Goal: Task Accomplishment & Management: Use online tool/utility

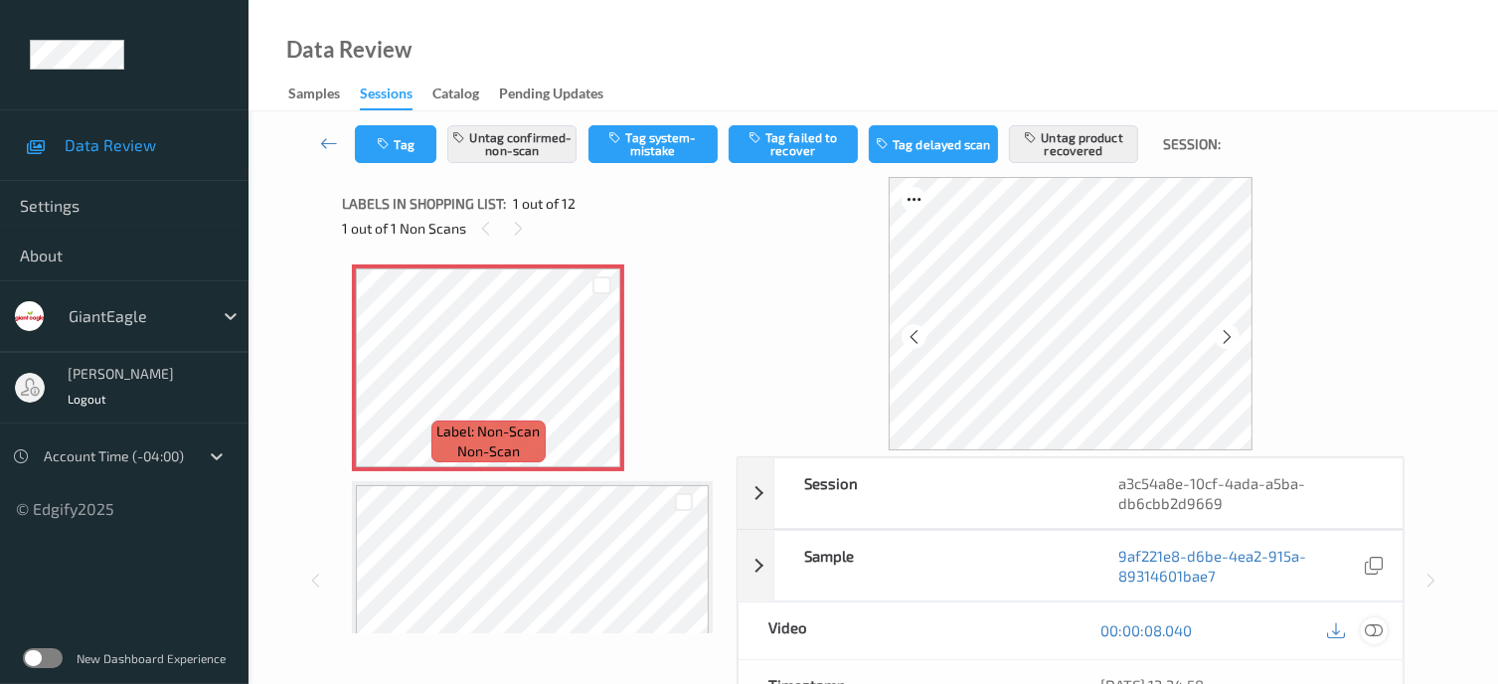
click at [1368, 627] on icon at bounding box center [1373, 630] width 18 height 18
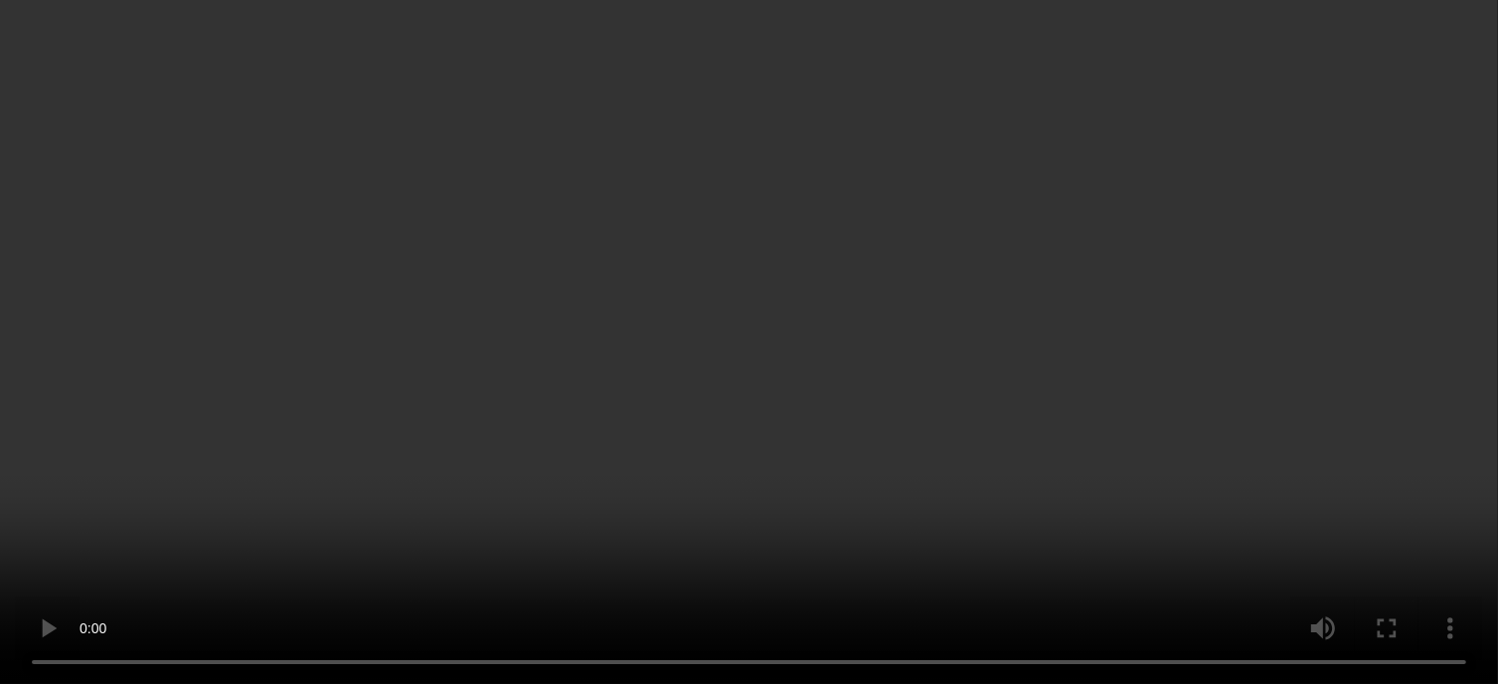
scroll to position [994, 0]
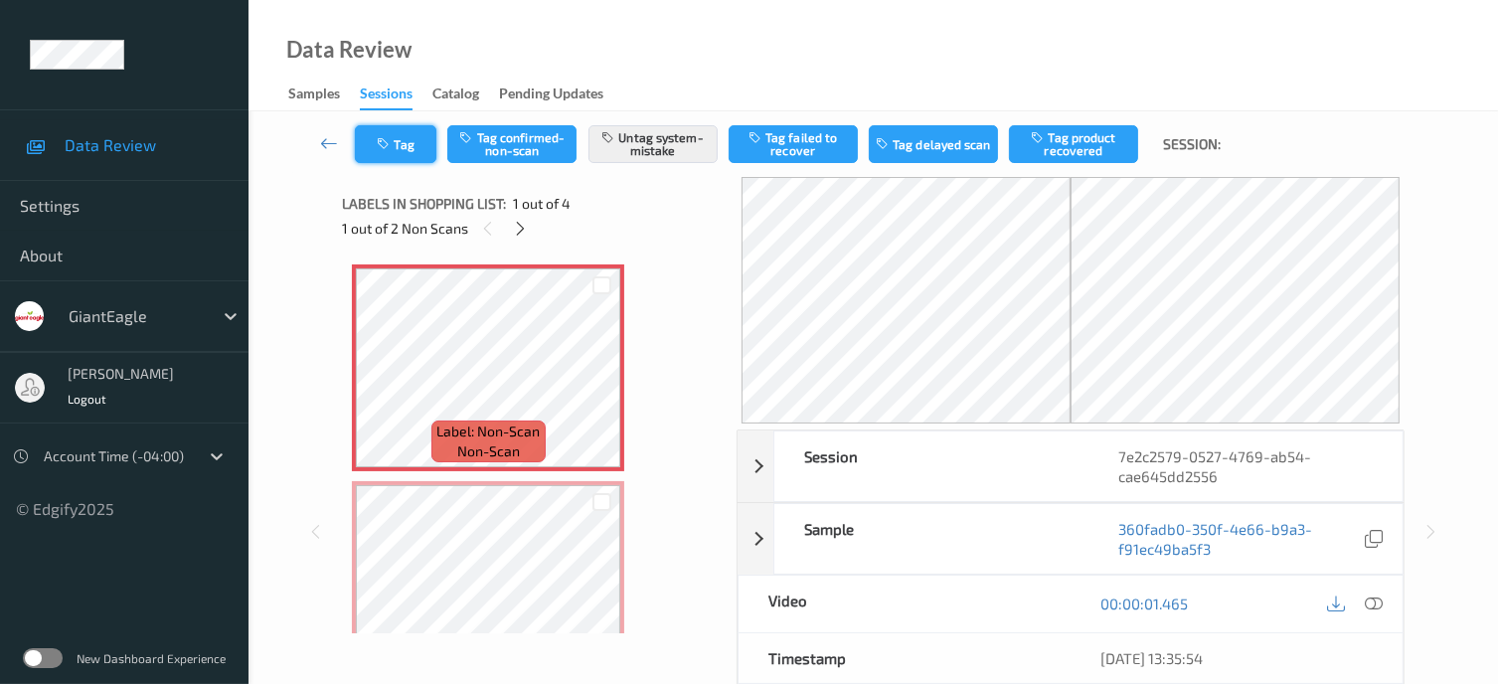
click at [410, 151] on button "Tag" at bounding box center [395, 144] width 81 height 38
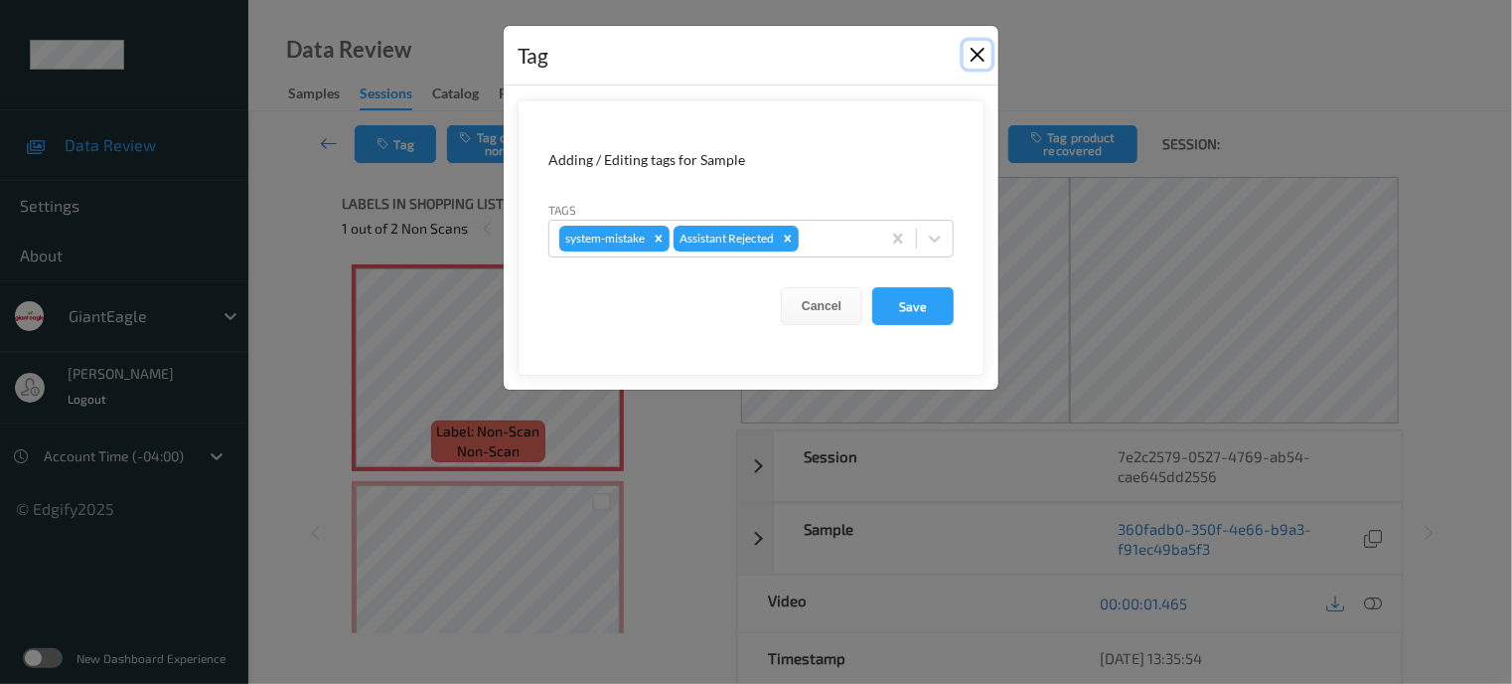
click at [990, 50] on button "Close" at bounding box center [978, 55] width 28 height 28
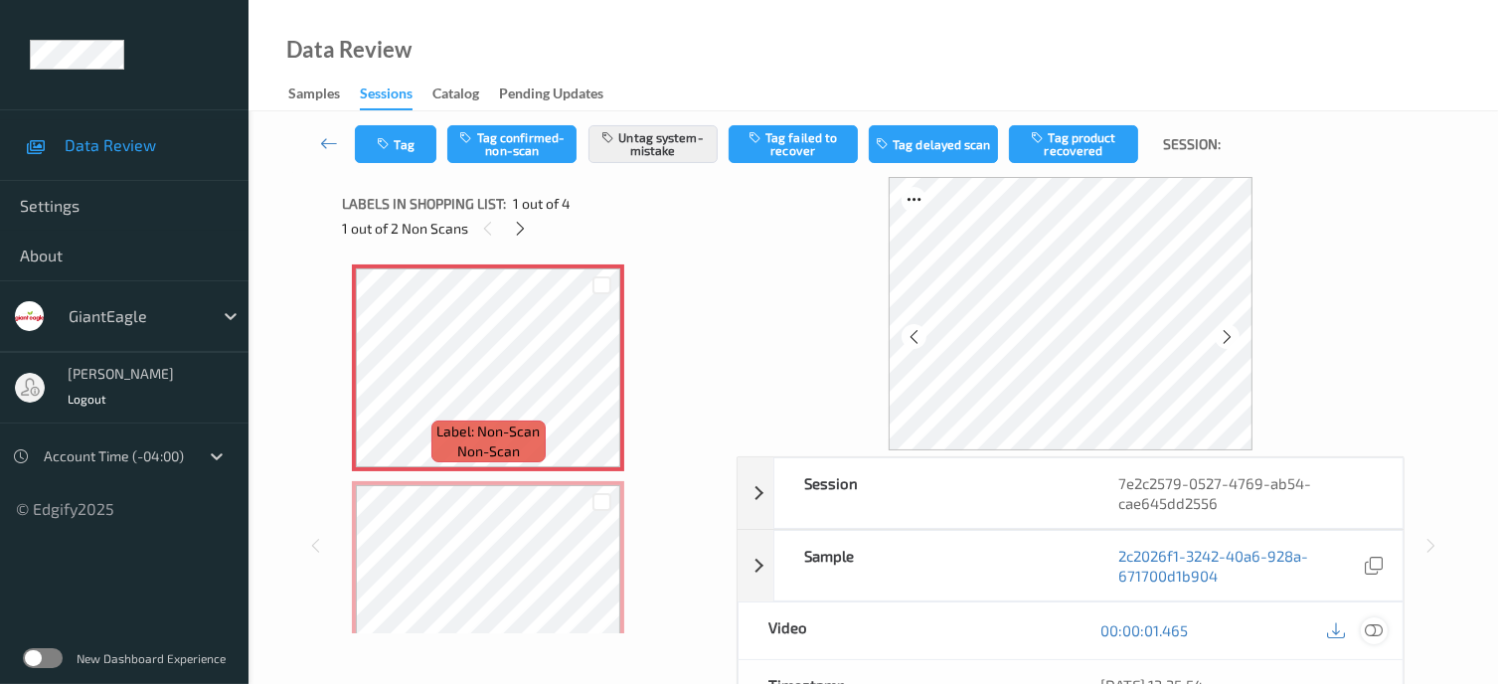
click at [1383, 627] on div at bounding box center [1373, 630] width 27 height 27
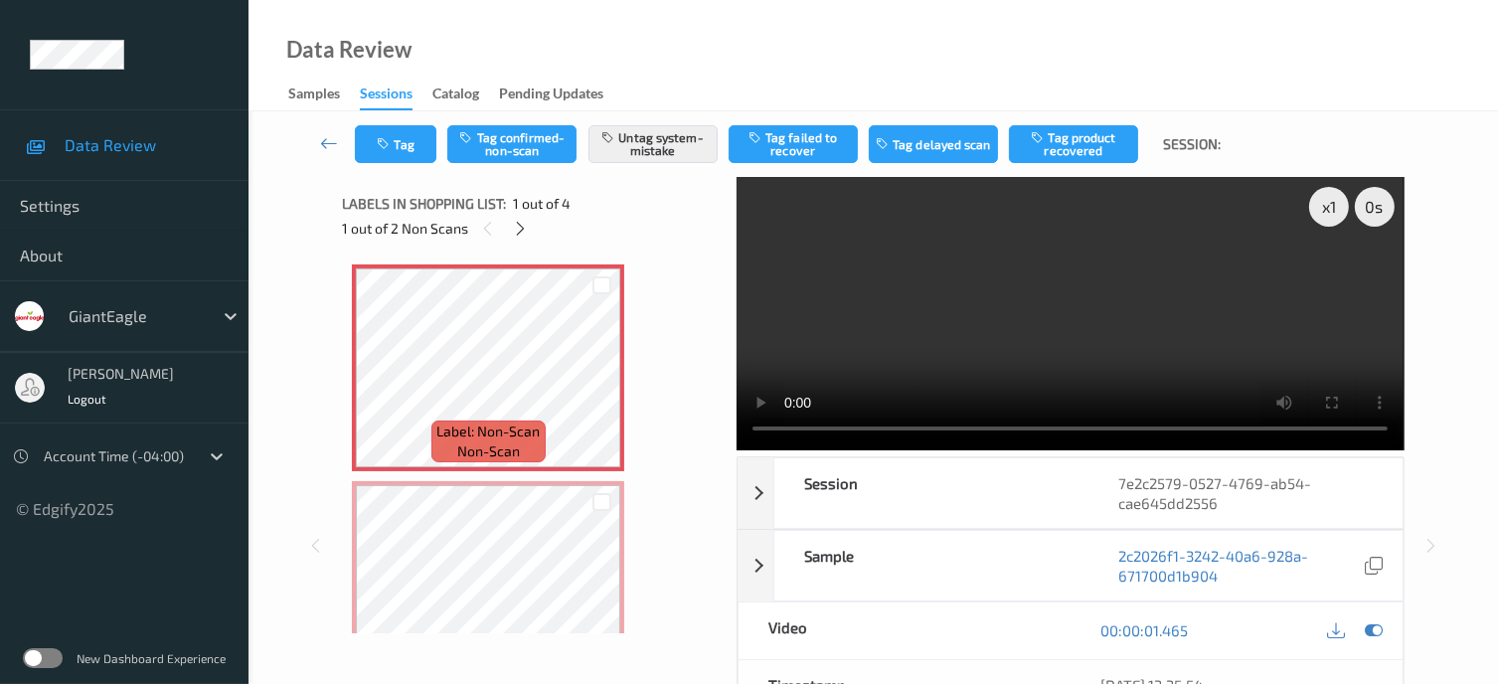
click at [1006, 348] on video at bounding box center [1069, 313] width 667 height 273
click at [382, 385] on icon at bounding box center [375, 385] width 17 height 18
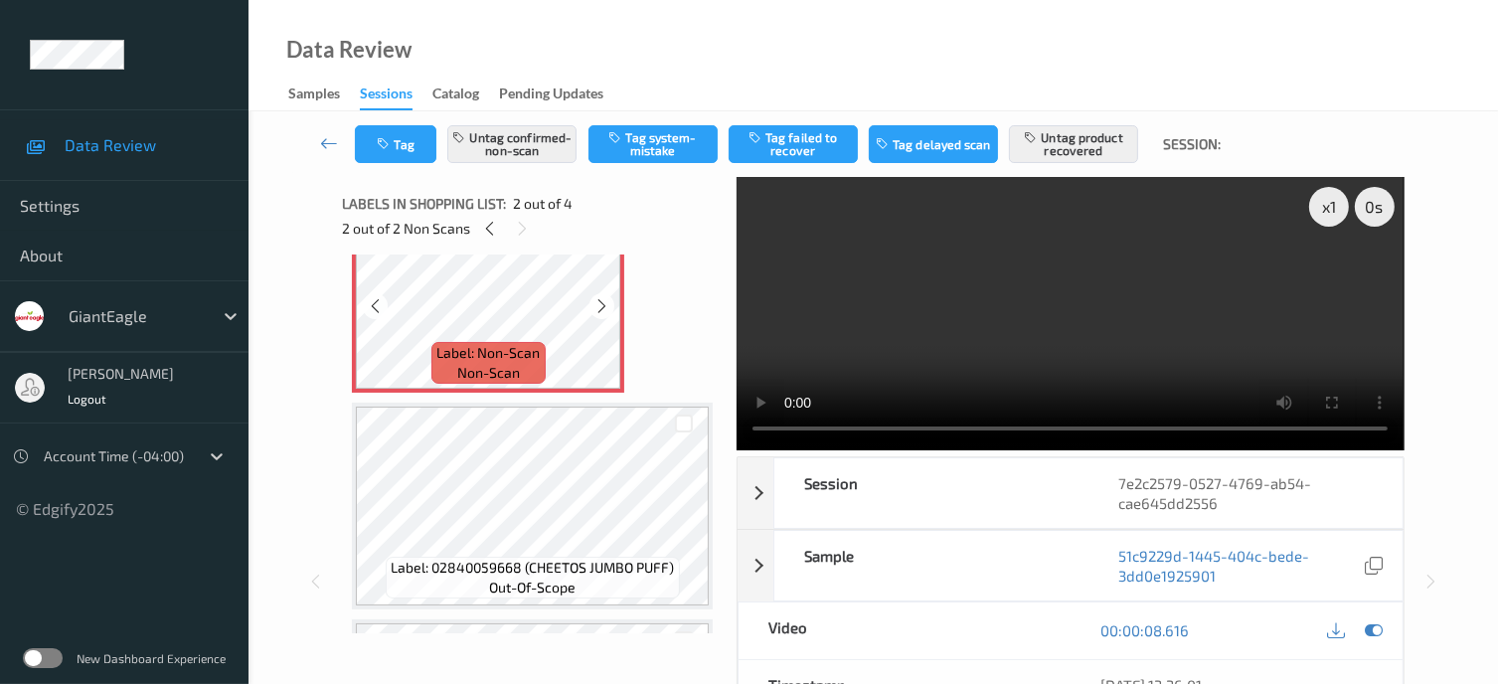
scroll to position [331, 0]
